Goal: Navigation & Orientation: Find specific page/section

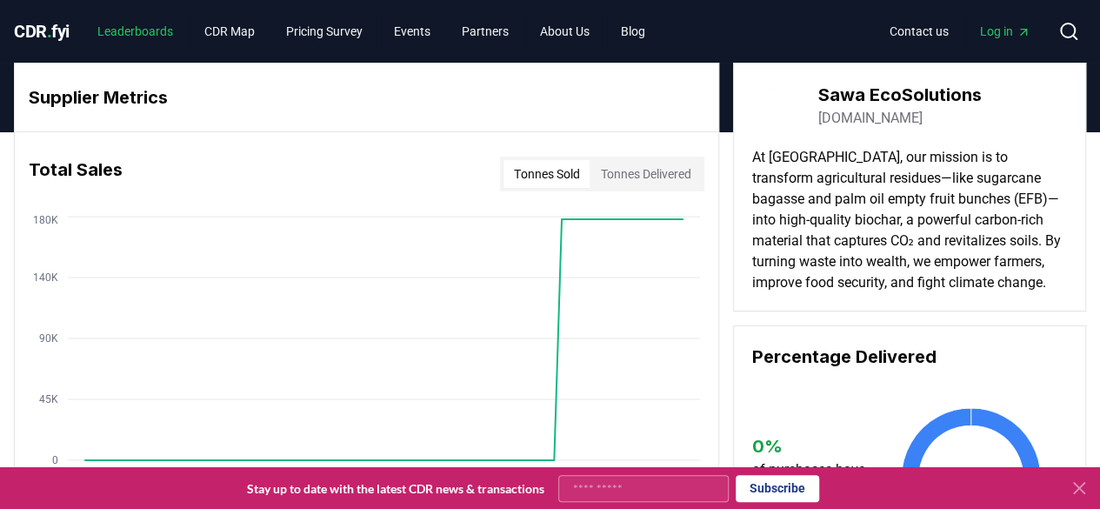
click at [143, 25] on link "Leaderboards" at bounding box center [136, 31] width 104 height 31
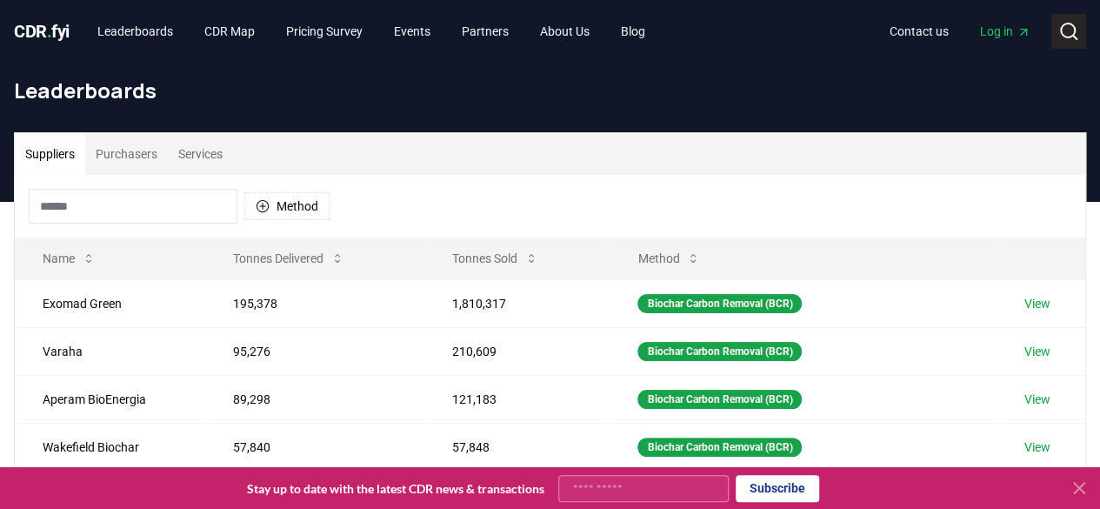
click at [1067, 30] on icon at bounding box center [1069, 31] width 21 height 21
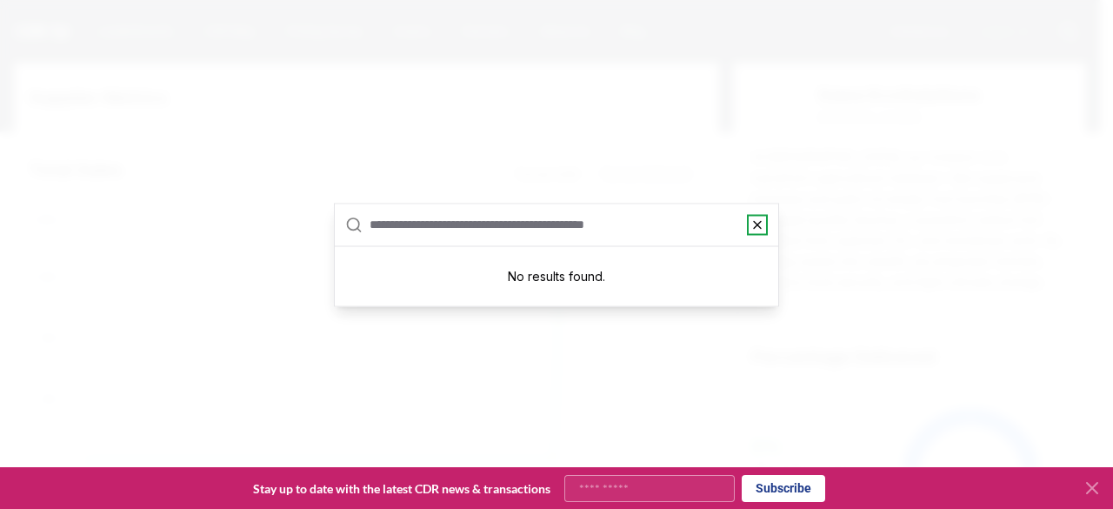
click at [758, 220] on icon "button" at bounding box center [758, 224] width 14 height 14
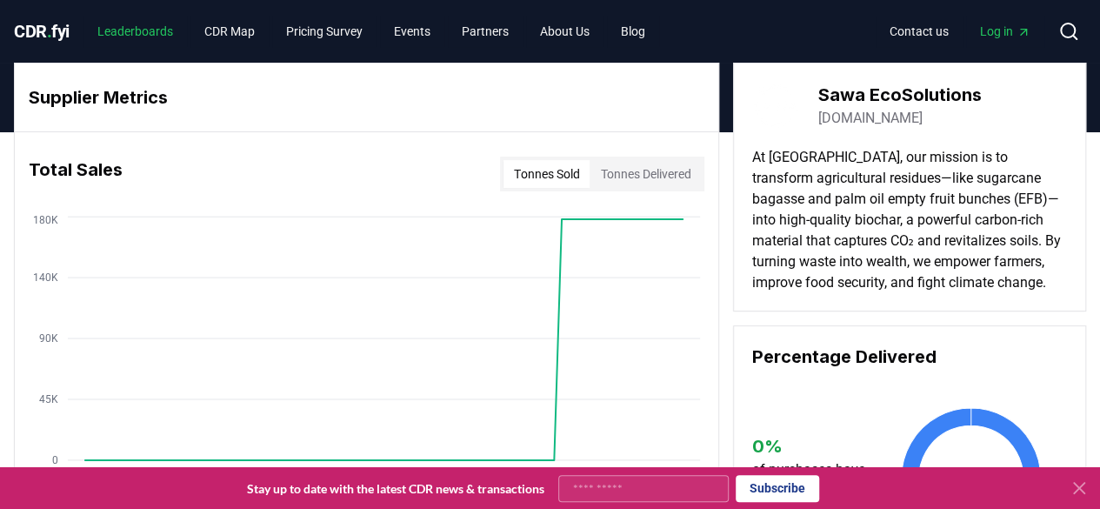
click at [134, 29] on link "Leaderboards" at bounding box center [136, 31] width 104 height 31
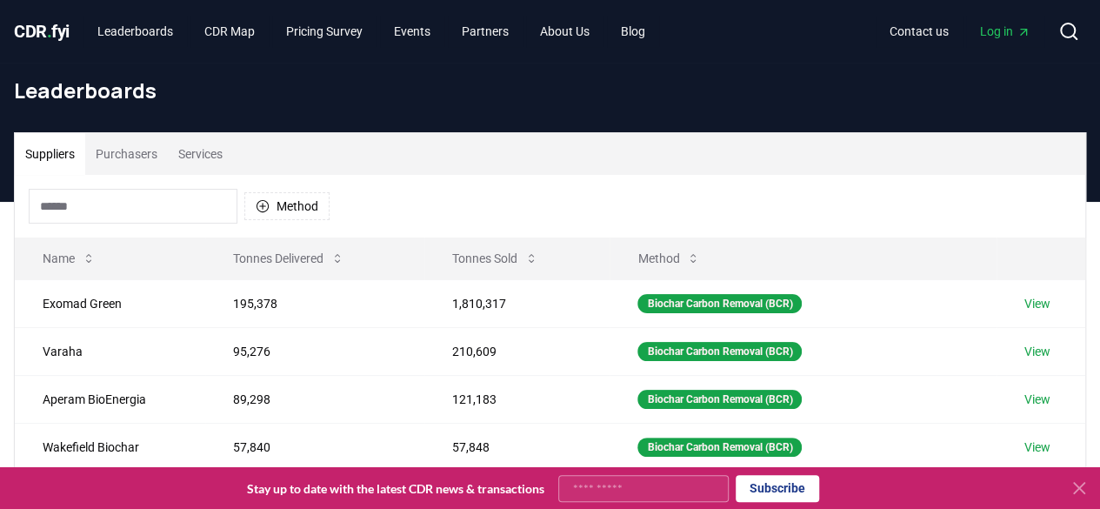
click at [130, 204] on input at bounding box center [133, 206] width 209 height 35
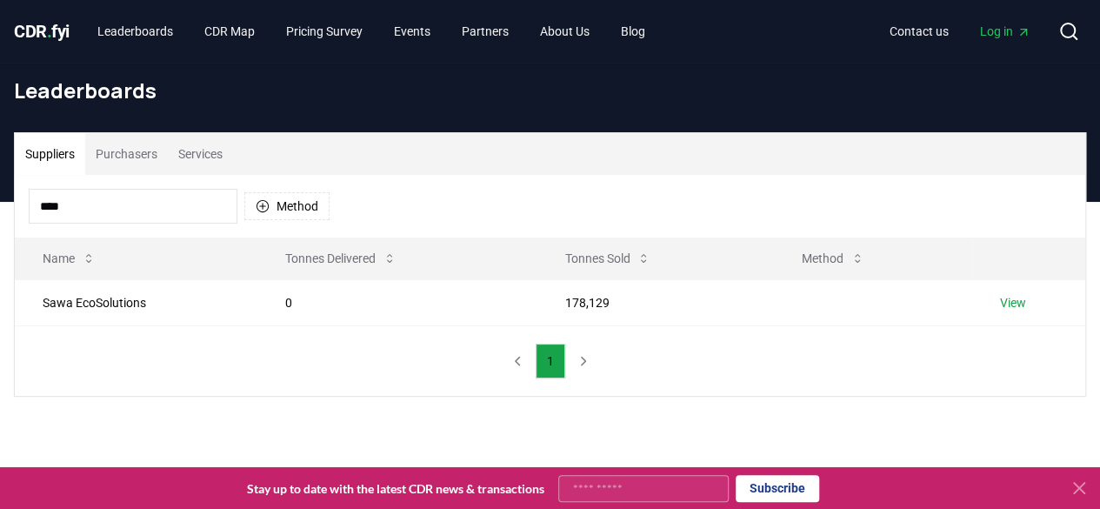
type input "****"
